Goal: Transaction & Acquisition: Purchase product/service

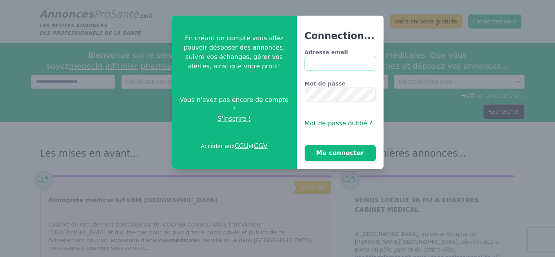
click at [320, 66] on input "Adresse email" at bounding box center [340, 63] width 71 height 14
type input "**********"
click at [345, 161] on div "**********" at bounding box center [340, 92] width 87 height 153
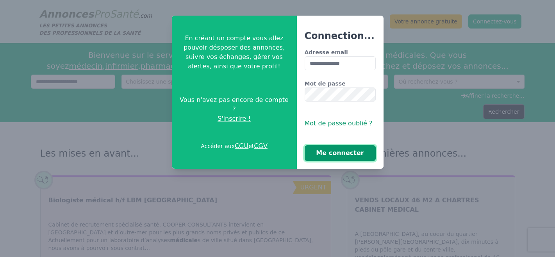
click at [349, 156] on button "Me connecter" at bounding box center [340, 153] width 71 height 16
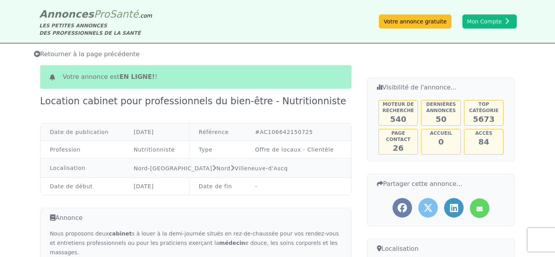
click at [96, 55] on span "Retourner à la page précédente" at bounding box center [87, 53] width 106 height 7
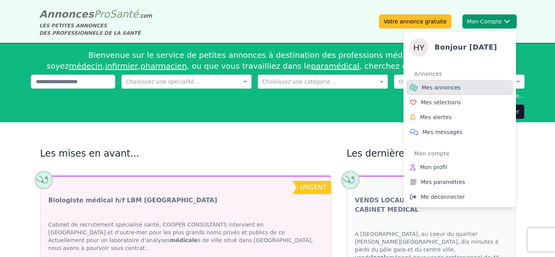
click at [443, 88] on span "Mes annonces" at bounding box center [441, 88] width 39 height 8
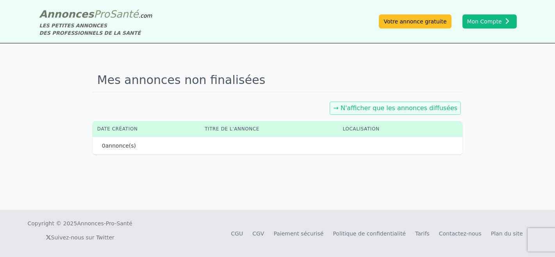
click at [424, 108] on link "→ N'afficher que les annonces diffusées" at bounding box center [395, 107] width 124 height 7
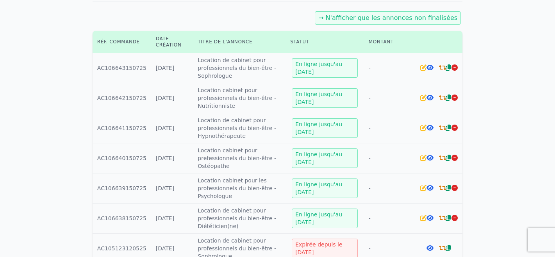
scroll to position [90, 0]
click at [443, 218] on icon at bounding box center [442, 218] width 7 height 6
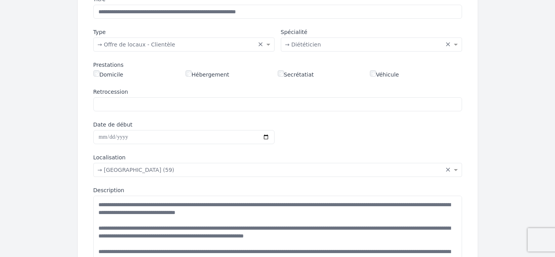
scroll to position [904, 0]
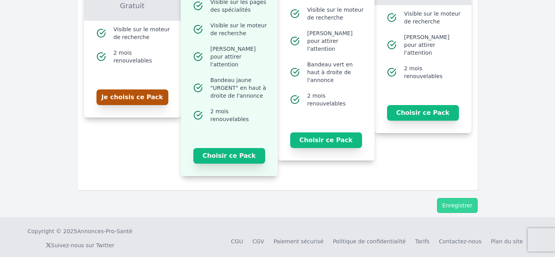
click at [119, 95] on button "Je choisis ce Pack" at bounding box center [133, 97] width 72 height 16
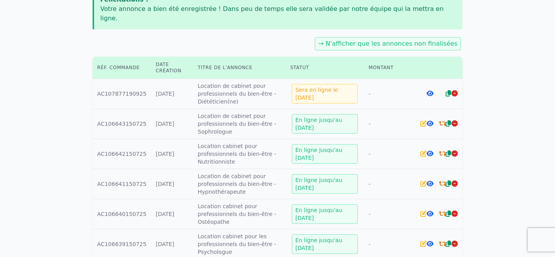
scroll to position [115, 0]
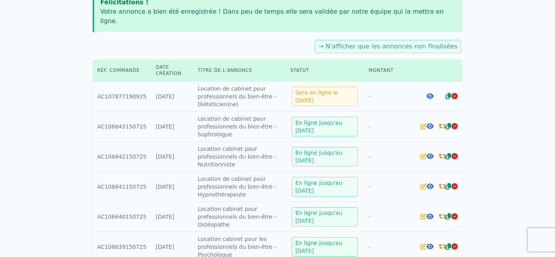
click at [444, 243] on icon at bounding box center [442, 246] width 7 height 6
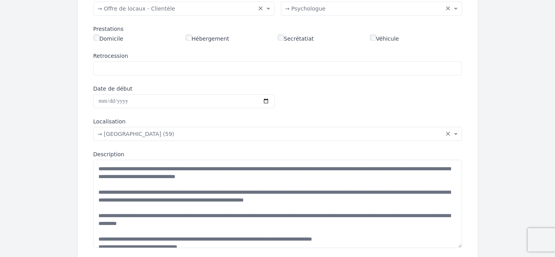
scroll to position [800, 0]
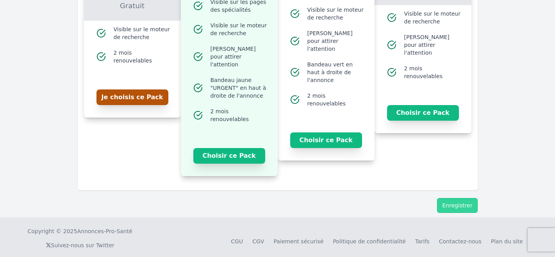
click at [139, 91] on button "Je choisis ce Pack" at bounding box center [133, 97] width 72 height 16
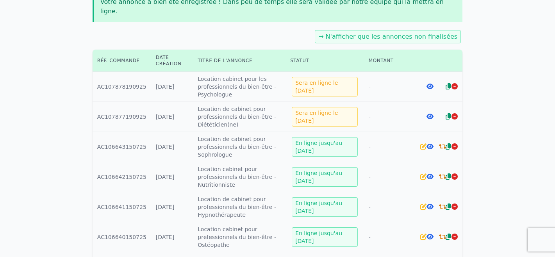
scroll to position [123, 0]
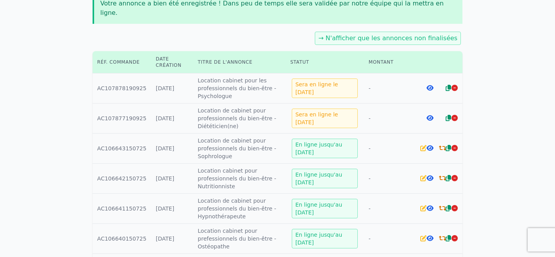
click at [443, 235] on icon at bounding box center [442, 238] width 7 height 6
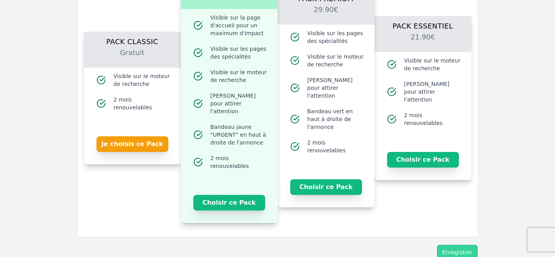
scroll to position [904, 0]
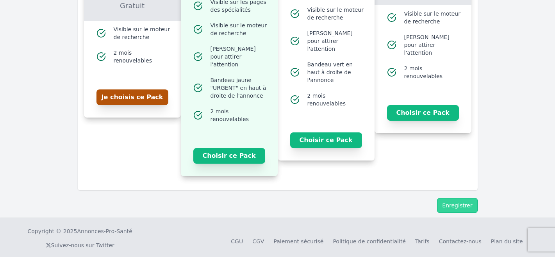
click at [132, 96] on button "Je choisis ce Pack" at bounding box center [133, 97] width 72 height 16
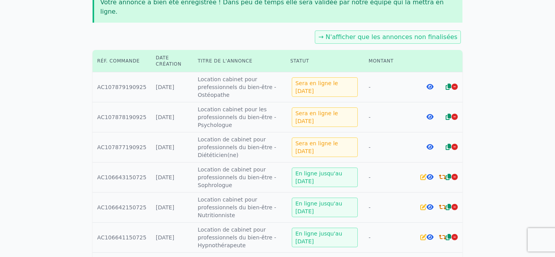
scroll to position [122, 0]
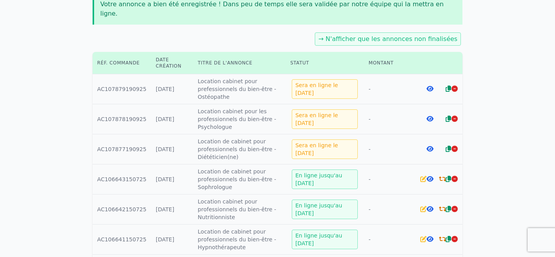
click at [443, 236] on icon at bounding box center [442, 239] width 7 height 6
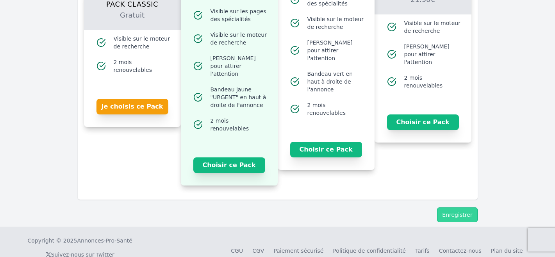
scroll to position [583, 0]
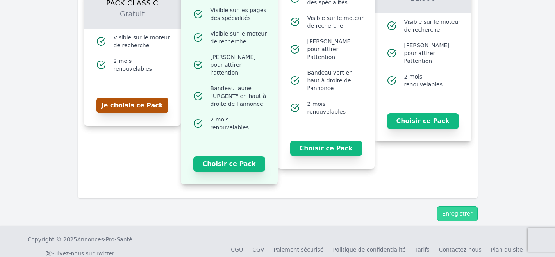
click at [129, 99] on button "Je choisis ce Pack" at bounding box center [133, 106] width 72 height 16
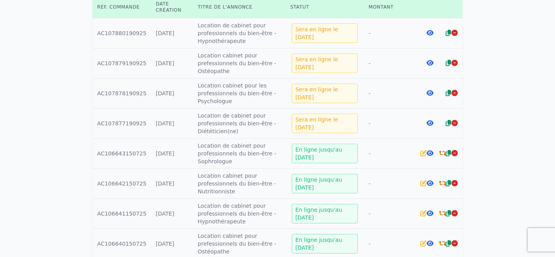
scroll to position [176, 0]
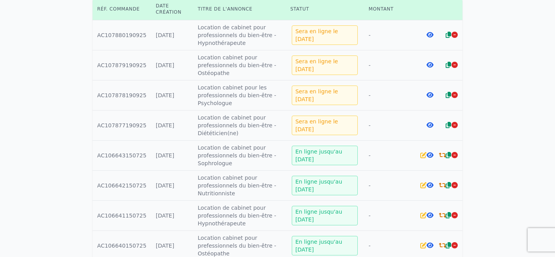
click at [446, 182] on icon at bounding box center [448, 185] width 5 height 6
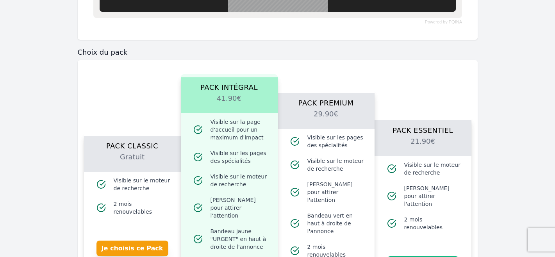
scroll to position [791, 0]
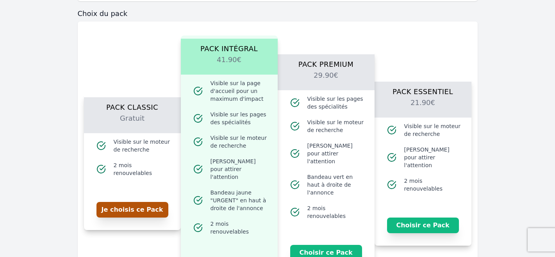
click at [126, 211] on button "Je choisis ce Pack" at bounding box center [133, 210] width 72 height 16
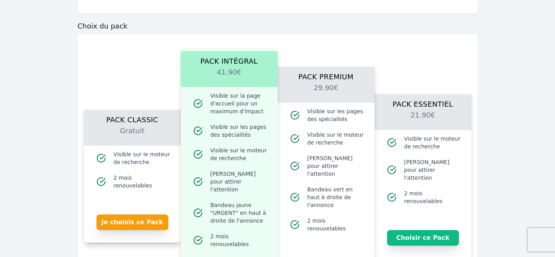
scroll to position [803, 0]
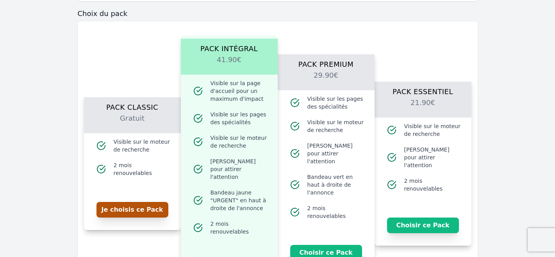
click at [136, 206] on button "Je choisis ce Pack" at bounding box center [133, 210] width 72 height 16
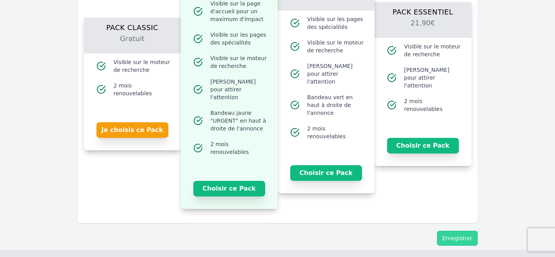
scroll to position [884, 0]
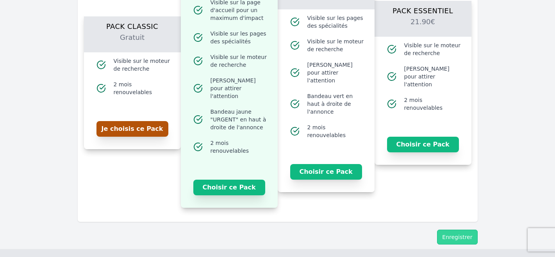
click at [132, 125] on button "Je choisis ce Pack" at bounding box center [133, 129] width 72 height 16
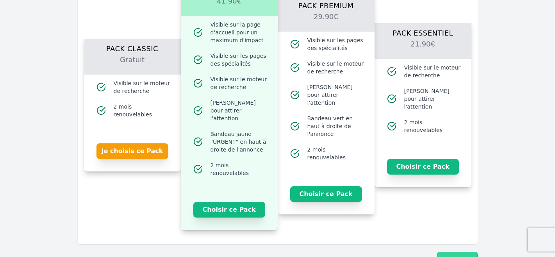
scroll to position [916, 0]
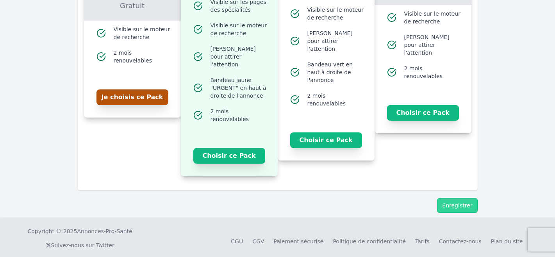
click at [137, 91] on button "Je choisis ce Pack" at bounding box center [133, 97] width 72 height 16
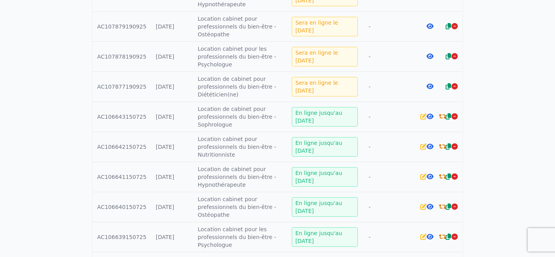
scroll to position [210, 0]
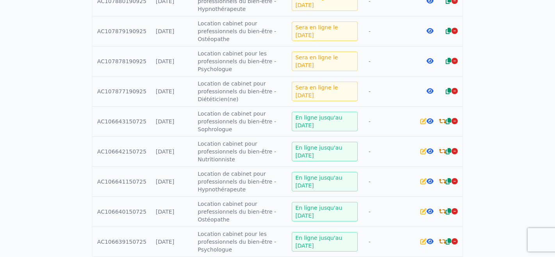
click at [444, 148] on icon at bounding box center [442, 151] width 7 height 6
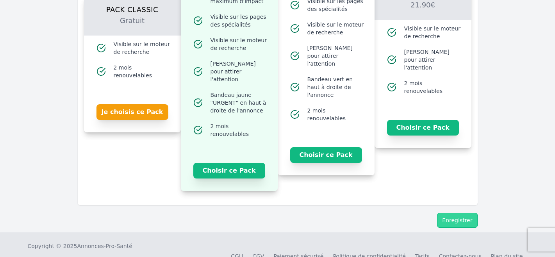
scroll to position [897, 0]
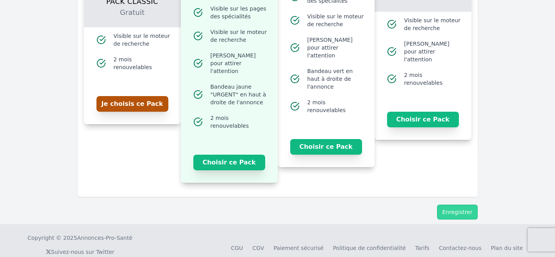
click at [134, 100] on button "Je choisis ce Pack" at bounding box center [133, 104] width 72 height 16
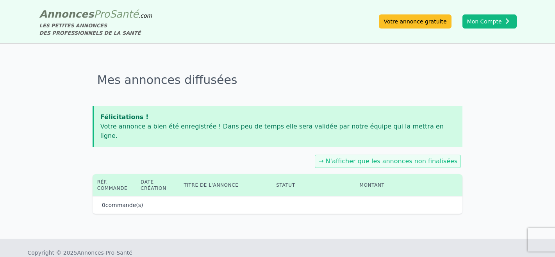
click at [134, 100] on div "Mes annonces diffusées Félicitations ! Votre annonce a bien été enregistrée ! D…" at bounding box center [278, 141] width 370 height 146
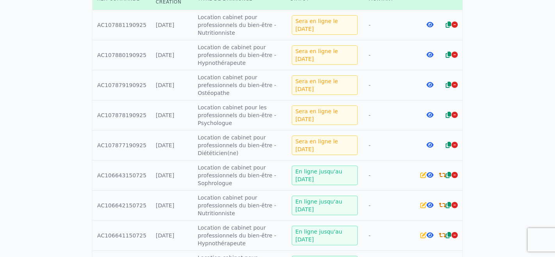
scroll to position [187, 0]
click at [442, 172] on icon at bounding box center [442, 175] width 7 height 6
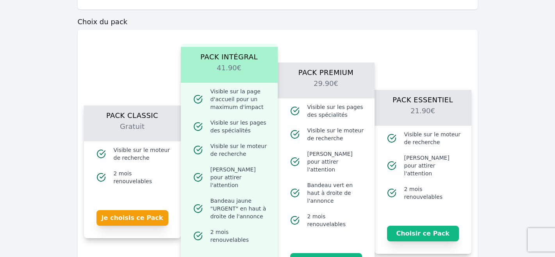
scroll to position [682, 0]
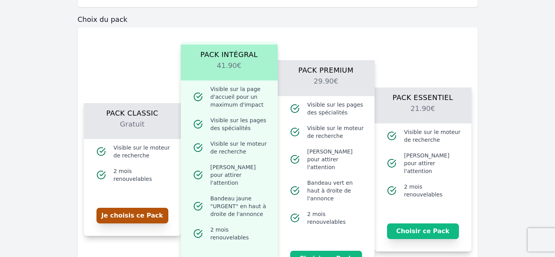
click at [131, 215] on button "Je choisis ce Pack" at bounding box center [133, 216] width 72 height 16
